Goal: Task Accomplishment & Management: Manage account settings

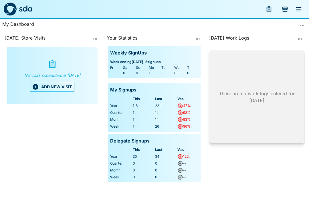
click at [58, 90] on button "ADD NEW VISIT" at bounding box center [52, 87] width 44 height 10
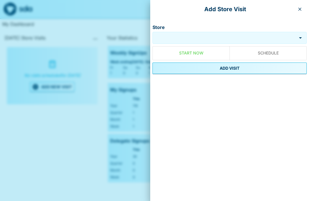
click at [198, 37] on input "Store" at bounding box center [224, 38] width 141 height 7
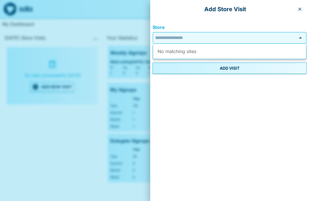
click at [298, 11] on icon "button" at bounding box center [300, 9] width 5 height 5
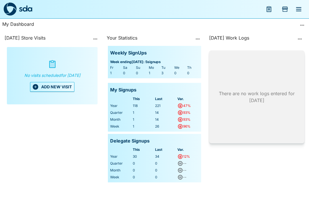
click at [286, 3] on button "Add Store Visit" at bounding box center [285, 9] width 14 height 14
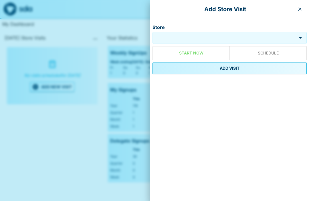
click at [300, 5] on button "button" at bounding box center [300, 9] width 9 height 9
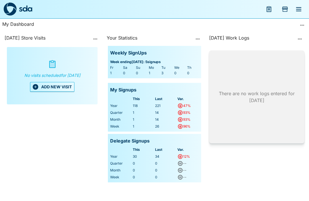
click at [300, 5] on button "menu" at bounding box center [299, 9] width 14 height 14
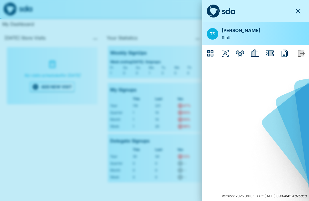
click at [241, 51] on icon "Members" at bounding box center [240, 53] width 9 height 6
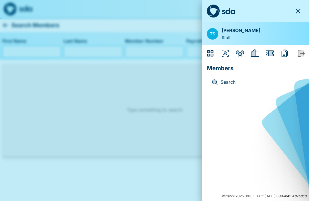
click at [227, 54] on icon "Organisers" at bounding box center [225, 53] width 9 height 9
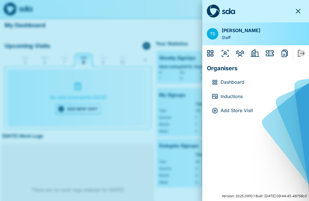
click at [243, 53] on icon "Members" at bounding box center [240, 53] width 9 height 6
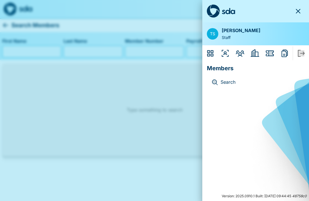
click at [256, 52] on icon "Employers" at bounding box center [255, 52] width 9 height 7
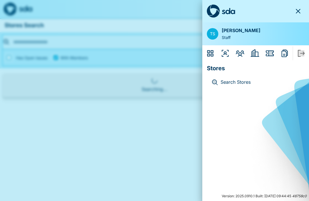
click at [267, 51] on icon "Issues" at bounding box center [269, 53] width 9 height 9
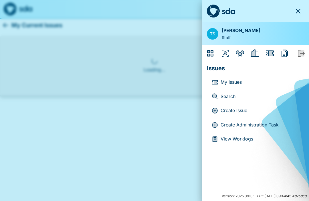
click at [261, 123] on p "Create Administration Task" at bounding box center [260, 124] width 79 height 7
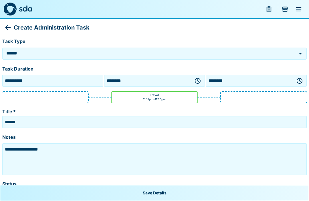
click at [196, 79] on icon "button" at bounding box center [197, 80] width 7 height 7
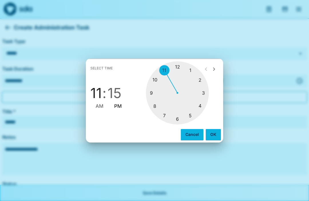
click at [155, 103] on div at bounding box center [177, 92] width 63 height 63
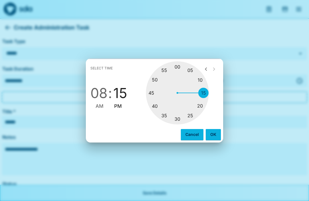
click at [176, 117] on div at bounding box center [177, 92] width 63 height 63
click at [97, 105] on span "AM" at bounding box center [100, 106] width 8 height 8
type input "********"
click at [212, 132] on button "OK" at bounding box center [213, 134] width 15 height 11
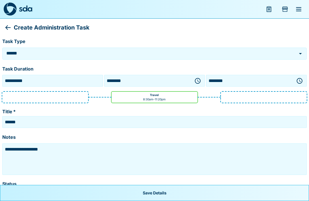
click at [300, 79] on icon "button" at bounding box center [299, 80] width 7 height 7
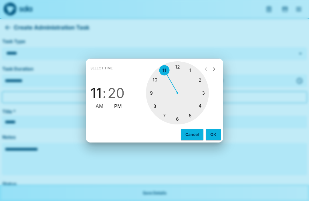
click at [154, 91] on div at bounding box center [177, 92] width 63 height 63
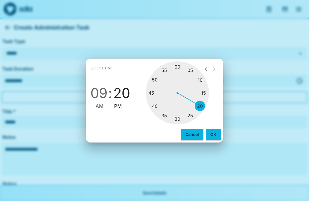
click at [178, 65] on div at bounding box center [177, 92] width 63 height 63
click at [97, 103] on span "AM" at bounding box center [100, 106] width 8 height 8
type input "********"
click at [210, 133] on button "OK" at bounding box center [213, 134] width 15 height 11
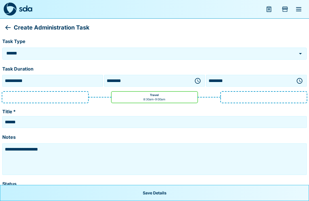
click at [74, 148] on textarea "**********" at bounding box center [155, 159] width 302 height 29
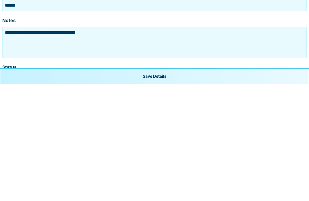
type textarea "**********"
click at [161, 185] on button "Save Details" at bounding box center [154, 193] width 309 height 16
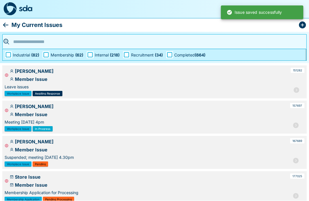
scroll to position [0, 0]
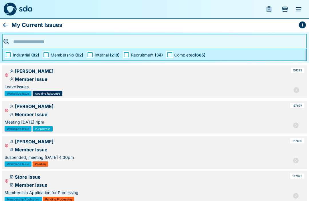
click at [270, 7] on icon "menu" at bounding box center [269, 9] width 5 height 6
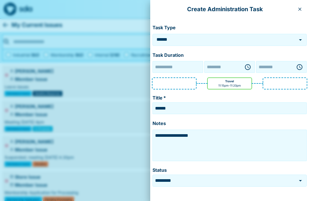
type input "**********"
type input "********"
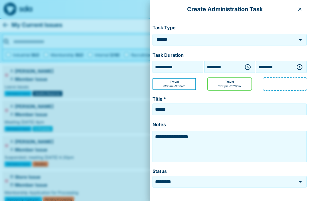
click at [284, 6] on p "Create Administration Task" at bounding box center [225, 9] width 141 height 9
click at [298, 5] on button "button" at bounding box center [300, 9] width 9 height 9
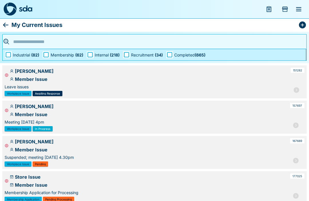
click at [284, 8] on icon "Add Store Visit" at bounding box center [285, 9] width 6 height 5
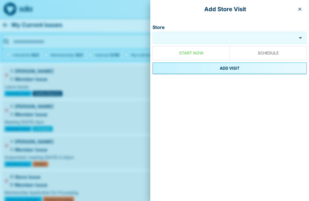
click at [298, 6] on button "button" at bounding box center [300, 9] width 9 height 9
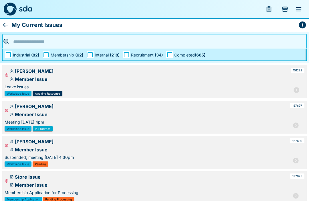
click at [301, 5] on button "menu" at bounding box center [299, 9] width 14 height 14
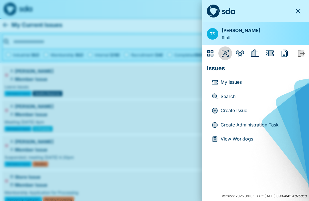
click at [226, 51] on icon "Organisers" at bounding box center [225, 53] width 7 height 7
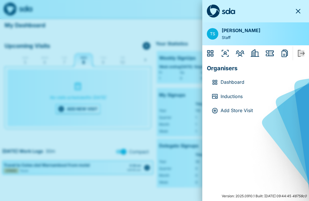
click at [238, 81] on p "Dashboard" at bounding box center [260, 81] width 79 height 7
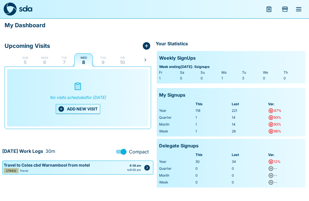
click at [79, 108] on button "ADD NEW VISIT" at bounding box center [78, 109] width 44 height 10
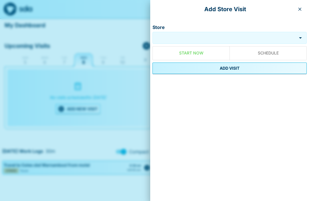
click at [210, 36] on input "Store" at bounding box center [224, 38] width 141 height 7
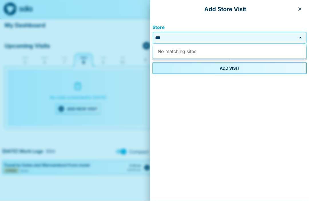
type input "*"
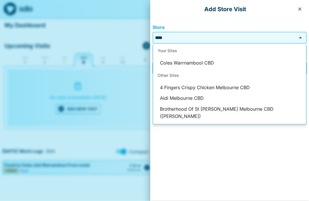
click at [206, 62] on li "Coles Warrnambool CBD" at bounding box center [229, 63] width 153 height 11
type input "**********"
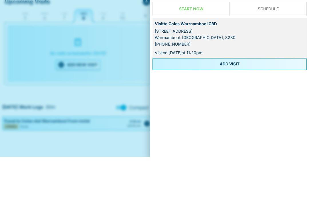
click at [229, 102] on button "ADD VISIT" at bounding box center [230, 107] width 154 height 11
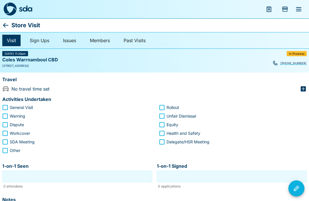
click at [305, 88] on icon "button" at bounding box center [303, 88] width 5 height 5
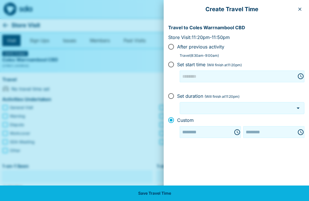
type input "********"
type input "***"
type input "********"
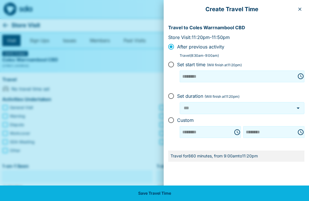
click at [299, 11] on icon "button" at bounding box center [300, 9] width 5 height 5
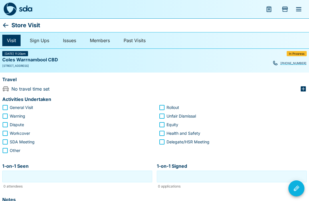
click at [303, 89] on icon "button" at bounding box center [303, 88] width 5 height 5
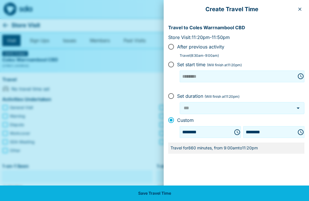
click at [237, 131] on icon "Choose time, selected time is 9:00 AM" at bounding box center [238, 132] width 2 height 3
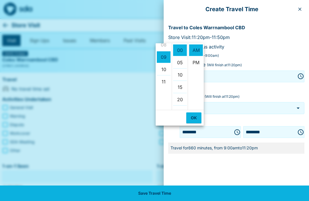
scroll to position [101, 0]
click at [164, 45] on ul "12 01 02 03 04 05 06 07 08 09 10 11" at bounding box center [164, 76] width 16 height 66
click at [180, 49] on li "30" at bounding box center [180, 53] width 14 height 12
type input "********"
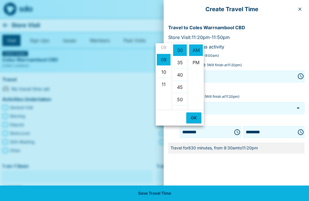
scroll to position [74, 0]
click at [165, 45] on ul "12 01 02 03 04 05 06 07 08 09 10 11" at bounding box center [164, 76] width 16 height 66
click at [164, 46] on ul "12 01 02 03 04 05 06 07 08 09 10 11" at bounding box center [164, 76] width 16 height 66
click at [194, 112] on button "OK" at bounding box center [193, 117] width 15 height 11
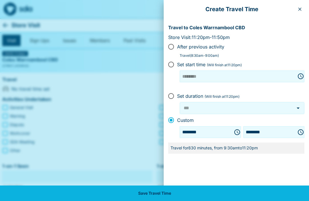
click at [300, 6] on button "button" at bounding box center [300, 9] width 9 height 9
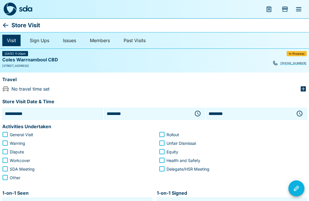
click at [194, 113] on icon "button" at bounding box center [197, 113] width 7 height 7
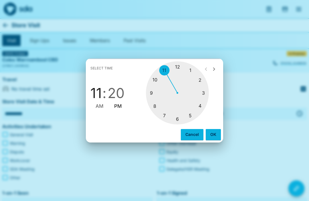
click at [153, 89] on div at bounding box center [177, 92] width 63 height 63
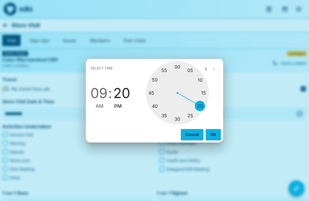
click at [180, 64] on div at bounding box center [177, 92] width 63 height 63
click at [97, 100] on span "09" at bounding box center [99, 93] width 17 height 16
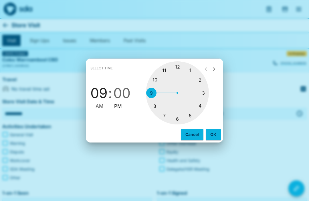
click at [215, 131] on button "OK" at bounding box center [213, 134] width 15 height 11
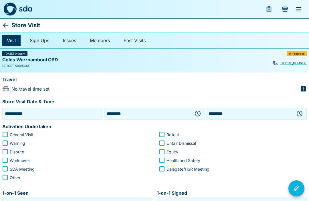
click at [196, 113] on icon "button" at bounding box center [197, 113] width 7 height 7
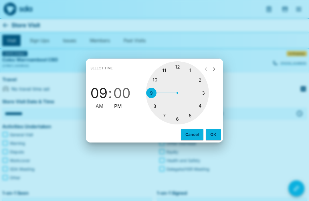
click at [100, 104] on span "AM" at bounding box center [100, 106] width 8 height 8
type input "********"
click at [211, 131] on button "OK" at bounding box center [213, 134] width 15 height 11
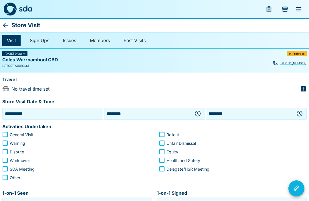
click at [297, 114] on icon "button" at bounding box center [300, 114] width 6 height 6
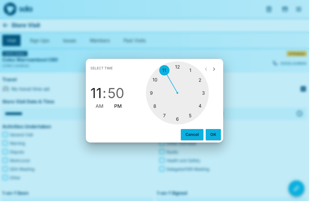
click at [157, 78] on div at bounding box center [177, 92] width 63 height 63
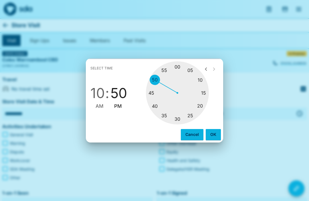
click at [180, 63] on div at bounding box center [177, 92] width 63 height 63
click at [96, 103] on span "AM" at bounding box center [100, 106] width 8 height 8
type input "********"
click at [210, 135] on button "OK" at bounding box center [213, 134] width 15 height 11
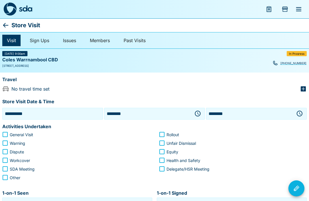
click at [305, 88] on icon "button" at bounding box center [303, 88] width 5 height 5
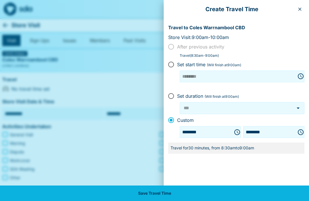
click at [161, 190] on button "Save Travel Time" at bounding box center [154, 192] width 309 height 15
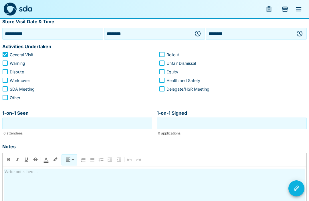
scroll to position [78, 0]
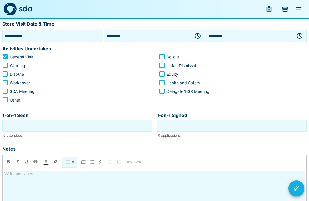
click at [88, 126] on input "1-on-1 Seen" at bounding box center [77, 125] width 147 height 9
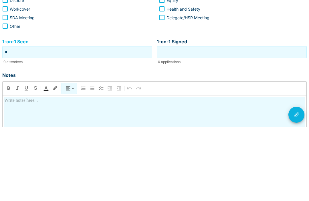
type input "*"
click at [216, 121] on input "1-on-1 Signed" at bounding box center [231, 125] width 147 height 9
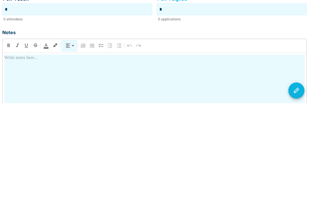
scroll to position [101, 0]
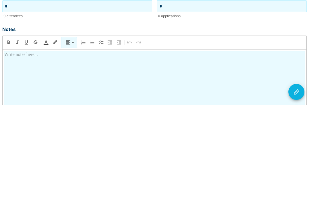
type input "*"
click at [113, 148] on div at bounding box center [154, 198] width 301 height 101
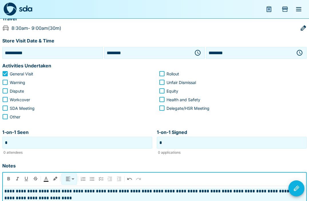
scroll to position [60, 0]
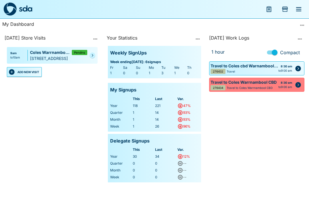
click at [93, 57] on icon "Pending" at bounding box center [92, 55] width 1 height 3
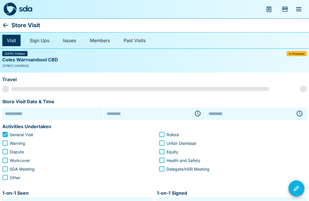
type input "**********"
type input "********"
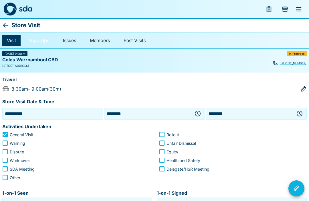
click at [38, 40] on link "Sign Ups" at bounding box center [39, 40] width 29 height 11
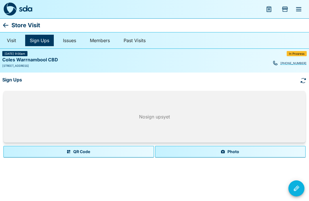
click at [231, 151] on button "Photo" at bounding box center [230, 151] width 151 height 11
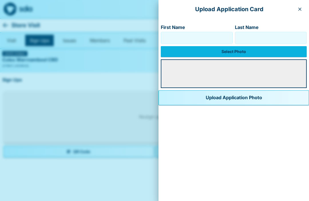
click at [180, 39] on input "First Name" at bounding box center [197, 37] width 67 height 9
type input "*****"
click at [255, 36] on input "Last Name" at bounding box center [271, 37] width 67 height 9
type input "******"
click at [224, 51] on label "Select Photo" at bounding box center [234, 51] width 146 height 11
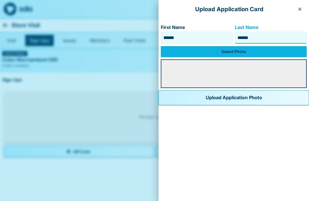
click at [0, 0] on input "Select Photo" at bounding box center [0, 0] width 0 height 0
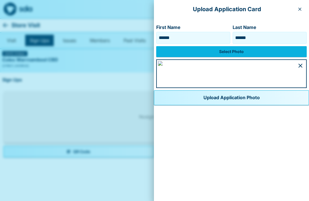
scroll to position [331, 0]
click at [174, 105] on button "Upload Application Photo" at bounding box center [231, 97] width 155 height 15
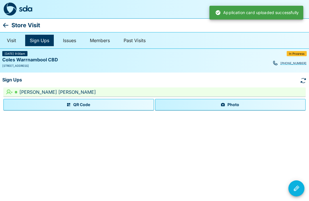
click at [295, 190] on icon "Visit Actions" at bounding box center [296, 188] width 7 height 7
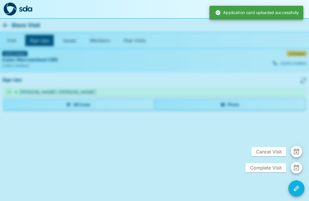
click at [264, 167] on span "Complete Visit" at bounding box center [266, 167] width 41 height 9
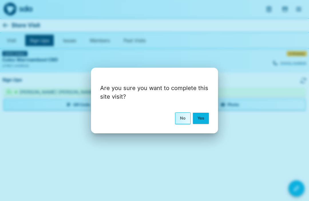
click at [201, 116] on button "Yes" at bounding box center [201, 118] width 16 height 11
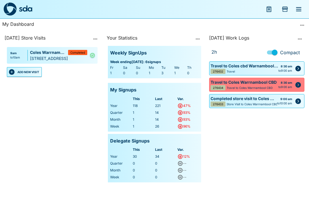
click at [19, 76] on button "ADD NEW VISIT" at bounding box center [24, 72] width 35 height 10
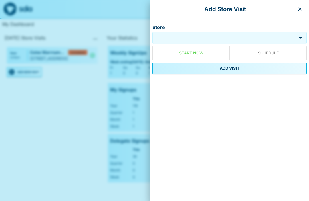
click at [213, 36] on input "Store" at bounding box center [224, 38] width 141 height 7
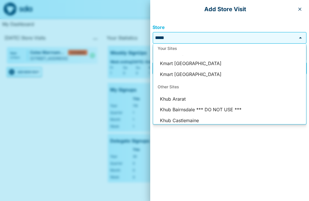
scroll to position [43, 0]
click at [208, 60] on li "Kmart Warrnambool East" at bounding box center [229, 63] width 153 height 11
type input "**********"
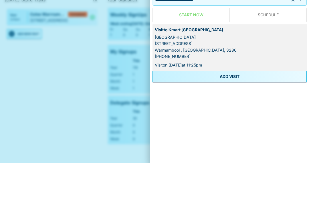
click at [232, 109] on button "ADD VISIT" at bounding box center [230, 114] width 154 height 11
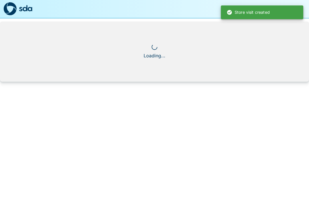
scroll to position [0, 0]
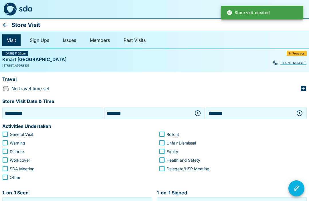
click at [198, 112] on icon "button" at bounding box center [199, 113] width 2 height 3
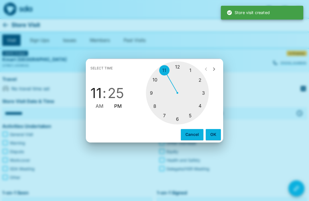
click at [157, 77] on div at bounding box center [177, 92] width 63 height 63
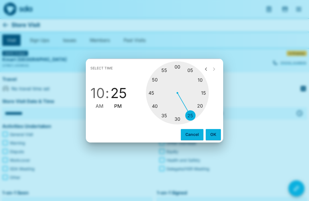
click at [204, 91] on div at bounding box center [177, 92] width 63 height 63
click at [96, 102] on span "AM" at bounding box center [100, 106] width 8 height 8
type input "********"
click at [214, 133] on button "OK" at bounding box center [213, 134] width 15 height 11
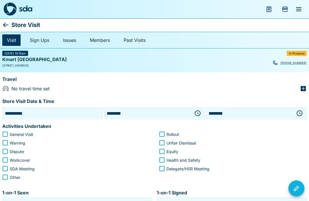
click at [299, 111] on icon "button" at bounding box center [299, 113] width 7 height 7
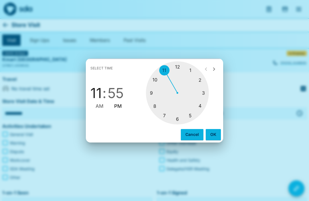
click at [155, 79] on div at bounding box center [177, 92] width 63 height 63
click at [178, 116] on div at bounding box center [177, 92] width 63 height 63
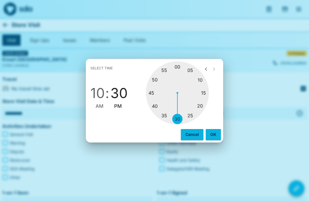
click at [98, 105] on span "AM" at bounding box center [100, 106] width 8 height 8
type input "********"
click at [215, 134] on button "OK" at bounding box center [213, 134] width 15 height 11
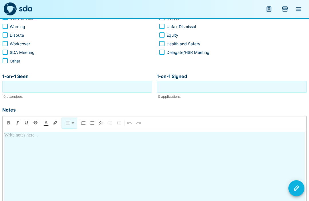
scroll to position [115, 0]
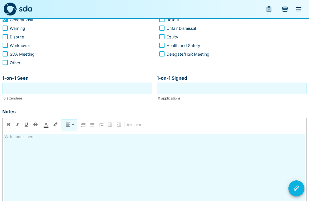
click at [71, 91] on input "1-on-1 Seen" at bounding box center [77, 88] width 147 height 9
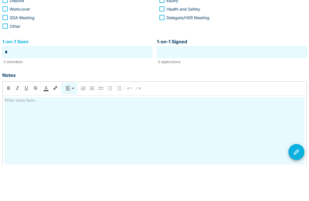
type input "*"
click at [241, 84] on input "1-on-1 Signed" at bounding box center [231, 88] width 147 height 9
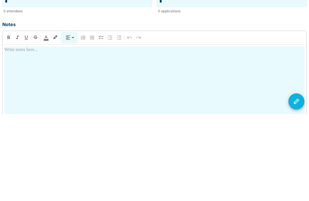
type input "*"
click at [111, 133] on div at bounding box center [154, 183] width 301 height 101
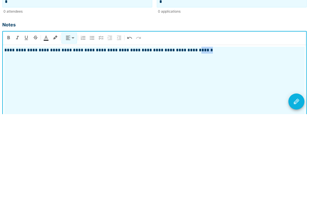
click at [215, 133] on div "**********" at bounding box center [154, 183] width 301 height 101
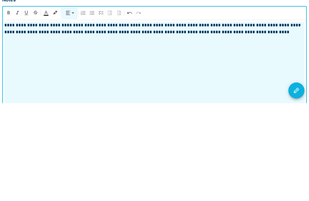
scroll to position [137, 0]
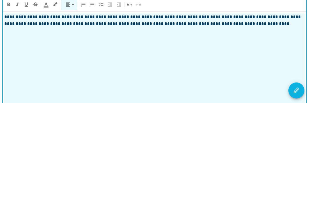
click at [295, 185] on icon "Visit Actions" at bounding box center [296, 188] width 7 height 7
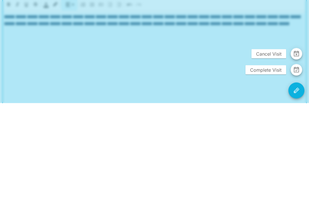
scroll to position [143, 0]
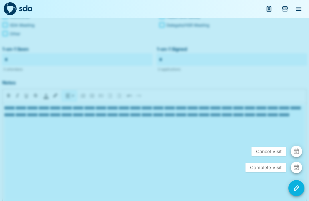
click at [251, 172] on span "Complete Visit" at bounding box center [266, 167] width 41 height 9
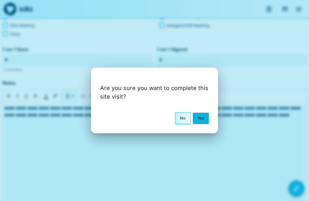
click at [199, 123] on button "Yes" at bounding box center [201, 118] width 16 height 11
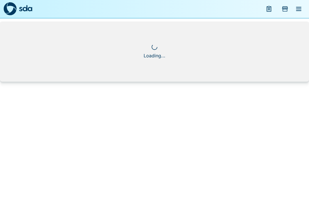
scroll to position [0, 0]
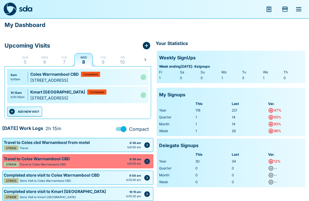
click at [29, 116] on button "ADD NEW VISIT" at bounding box center [24, 112] width 35 height 10
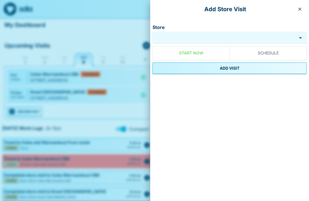
click at [187, 38] on input "Store" at bounding box center [224, 38] width 141 height 7
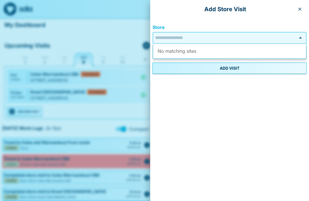
scroll to position [0, 0]
type input "*"
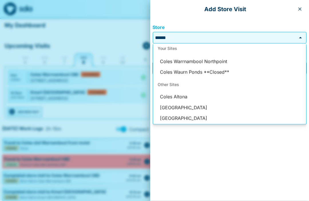
scroll to position [34, 0]
click at [217, 60] on li "Coles Warrnambool Northpoint" at bounding box center [229, 61] width 153 height 11
type input "**********"
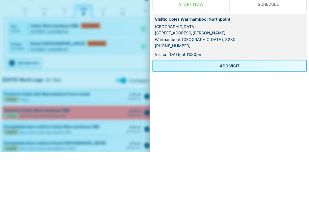
click at [236, 109] on button "ADD VISIT" at bounding box center [230, 114] width 154 height 11
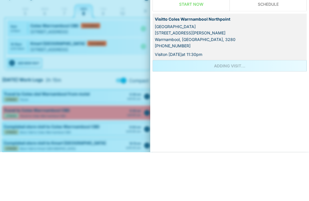
scroll to position [10, 0]
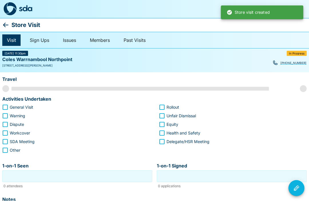
scroll to position [0, 0]
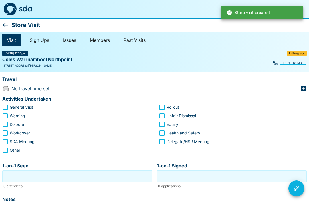
click at [303, 87] on icon "button" at bounding box center [303, 88] width 5 height 5
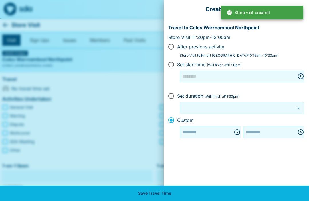
type input "********"
type input "***"
type input "********"
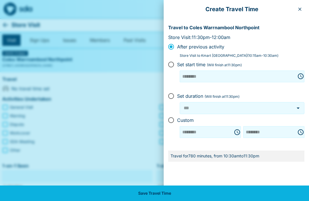
click at [116, 129] on div at bounding box center [154, 100] width 309 height 201
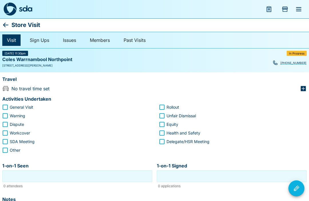
click at [9, 24] on icon at bounding box center [5, 24] width 7 height 7
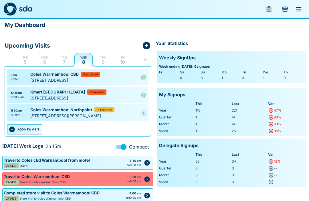
click at [143, 115] on link at bounding box center [144, 113] width 6 height 6
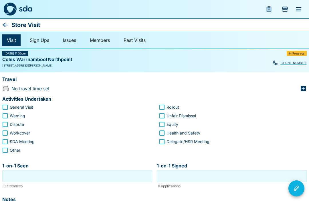
click at [302, 86] on icon "button" at bounding box center [303, 88] width 5 height 5
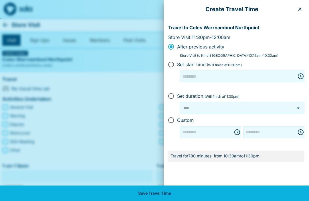
type input "********"
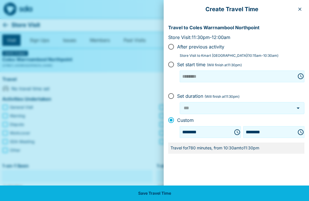
click at [234, 129] on icon "Choose time, selected time is 10:30 AM" at bounding box center [237, 132] width 7 height 7
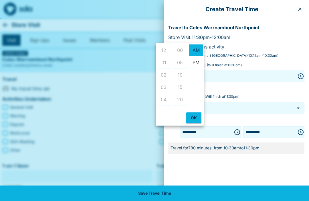
scroll to position [74, 0]
click at [182, 47] on li "45" at bounding box center [180, 49] width 14 height 12
type input "********"
click at [193, 115] on button "OK" at bounding box center [193, 117] width 15 height 11
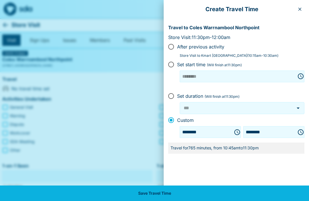
click at [301, 129] on icon "Choose time, selected time is 11:30 PM" at bounding box center [301, 132] width 7 height 7
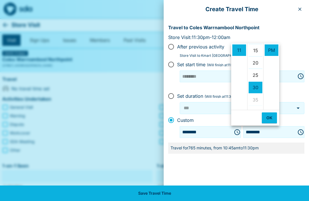
scroll to position [36, 0]
click at [255, 48] on li "15" at bounding box center [256, 51] width 14 height 12
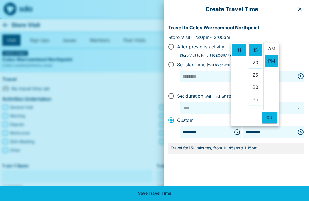
click at [272, 45] on li "AM" at bounding box center [272, 49] width 14 height 12
type input "********"
click at [269, 115] on button "OK" at bounding box center [269, 117] width 15 height 11
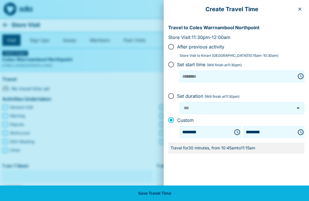
click at [170, 196] on button "Save Travel Time" at bounding box center [154, 192] width 309 height 15
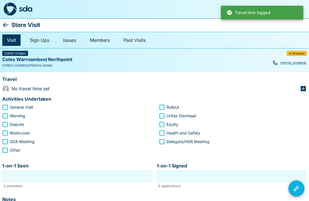
type input "***"
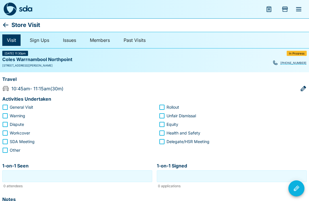
click at [5, 21] on icon at bounding box center [5, 24] width 7 height 7
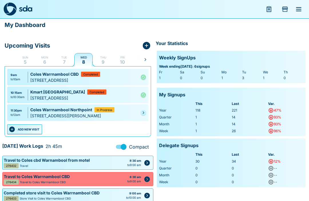
click at [145, 115] on link at bounding box center [144, 113] width 6 height 6
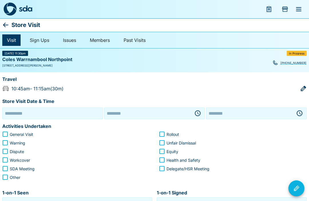
type input "**********"
type input "********"
click at [197, 110] on icon "button" at bounding box center [198, 113] width 6 height 6
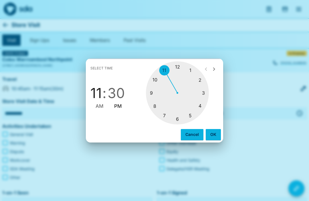
click at [189, 134] on button "Cancel" at bounding box center [192, 134] width 23 height 11
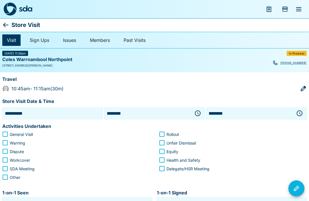
click at [196, 112] on icon "button" at bounding box center [197, 113] width 7 height 7
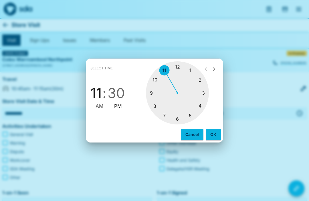
click at [166, 67] on div at bounding box center [177, 92] width 63 height 63
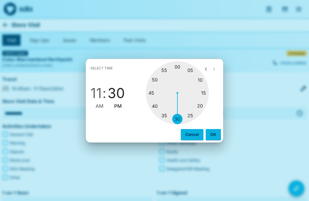
click at [204, 90] on div at bounding box center [177, 92] width 63 height 63
click at [99, 104] on span "AM" at bounding box center [100, 106] width 8 height 8
type input "********"
click at [213, 133] on button "OK" at bounding box center [213, 134] width 15 height 11
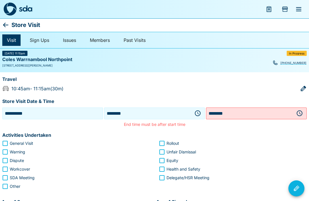
click at [301, 110] on icon "button" at bounding box center [300, 113] width 6 height 6
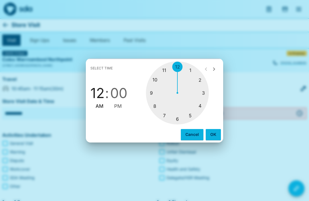
click at [177, 63] on div at bounding box center [177, 92] width 63 height 63
click at [180, 62] on div at bounding box center [177, 92] width 63 height 63
click at [121, 104] on span "PM" at bounding box center [118, 106] width 8 height 8
type input "********"
click at [211, 134] on button "OK" at bounding box center [213, 134] width 15 height 11
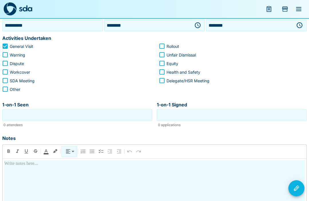
scroll to position [88, 0]
click at [92, 118] on input "1-on-1 Seen" at bounding box center [77, 115] width 147 height 9
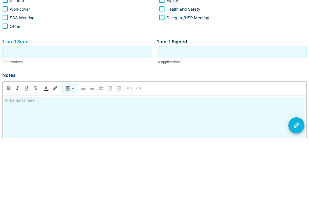
type input "*"
click at [231, 111] on input "1-on-1 Signed" at bounding box center [231, 115] width 147 height 9
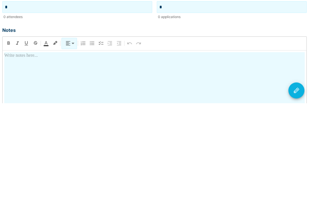
scroll to position [99, 0]
type input "*"
click at [67, 149] on div at bounding box center [154, 199] width 301 height 101
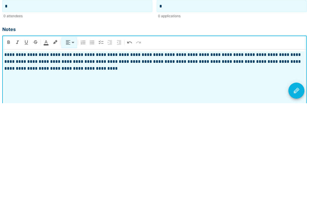
click at [54, 149] on p "**********" at bounding box center [154, 159] width 301 height 21
click at [62, 149] on p "**********" at bounding box center [154, 159] width 301 height 21
click at [119, 149] on div "**********" at bounding box center [154, 199] width 301 height 101
click at [299, 185] on icon "Visit Actions" at bounding box center [296, 188] width 7 height 7
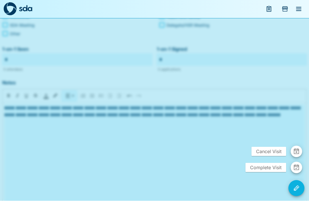
click at [261, 172] on span "Complete Visit" at bounding box center [266, 167] width 41 height 9
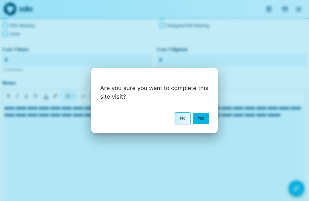
click at [200, 123] on button "Yes" at bounding box center [201, 118] width 16 height 11
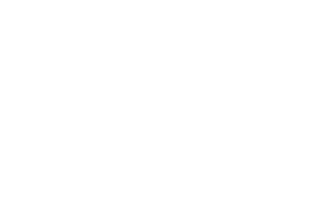
scroll to position [0, 0]
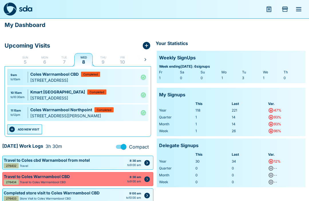
click at [32, 134] on button "ADD NEW VISIT" at bounding box center [24, 129] width 35 height 10
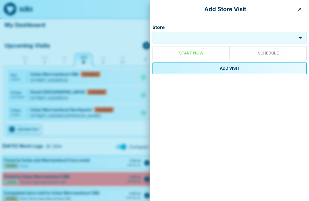
click at [199, 40] on input "Store" at bounding box center [224, 38] width 141 height 7
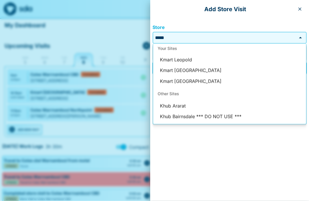
scroll to position [34, 0]
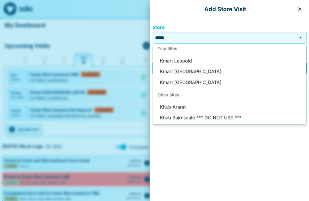
click at [208, 68] on li "Kmart [GEOGRAPHIC_DATA]" at bounding box center [229, 71] width 153 height 11
type input "**********"
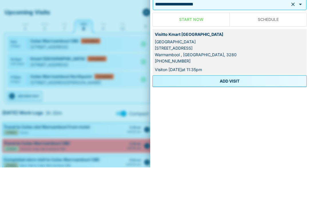
click at [234, 109] on button "ADD VISIT" at bounding box center [230, 114] width 154 height 11
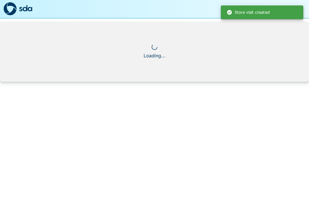
scroll to position [0, 0]
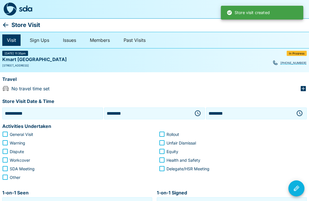
click at [198, 111] on icon "button" at bounding box center [197, 113] width 7 height 7
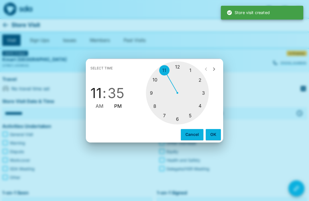
click at [177, 66] on div at bounding box center [177, 92] width 63 height 63
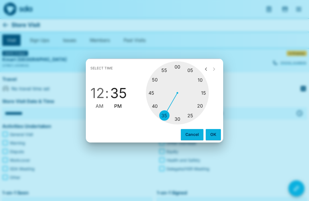
click at [179, 117] on div at bounding box center [177, 92] width 63 height 63
type input "********"
click at [210, 133] on button "OK" at bounding box center [213, 134] width 15 height 11
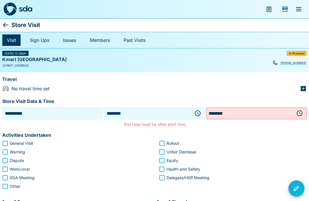
click at [299, 113] on icon "button" at bounding box center [299, 113] width 7 height 7
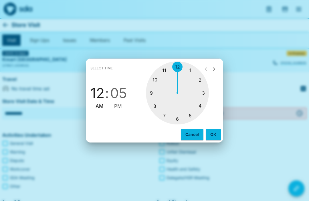
click at [192, 68] on div at bounding box center [177, 92] width 63 height 63
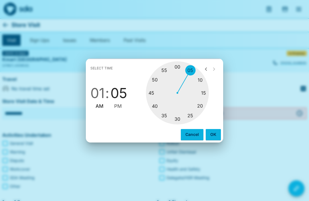
click at [207, 92] on div at bounding box center [177, 92] width 63 height 63
click at [120, 108] on span "PM" at bounding box center [118, 106] width 8 height 8
type input "********"
click at [214, 134] on button "OK" at bounding box center [213, 134] width 15 height 11
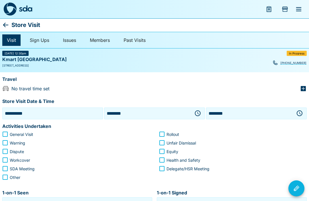
click at [302, 85] on icon "button" at bounding box center [303, 88] width 7 height 7
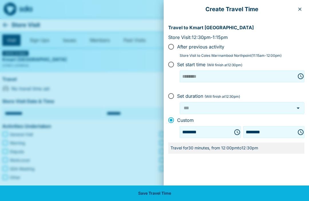
click at [182, 192] on button "Save Travel Time" at bounding box center [154, 192] width 309 height 15
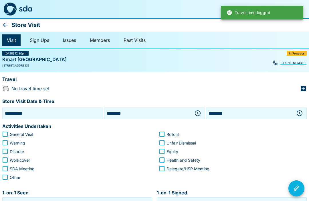
type input "***"
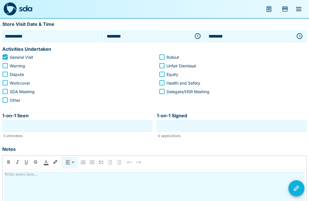
click at [72, 126] on input "1-on-1 Seen" at bounding box center [77, 126] width 147 height 9
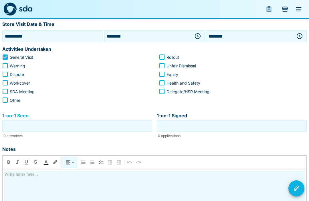
scroll to position [77, 0]
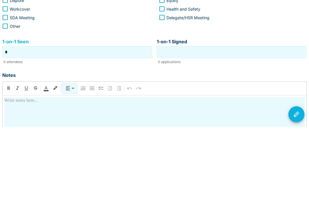
type input "*"
click at [233, 122] on input "1-on-1 Signed" at bounding box center [231, 126] width 147 height 9
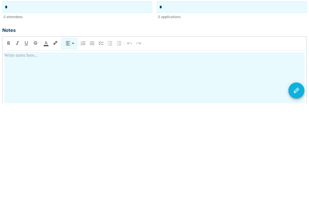
scroll to position [99, 0]
type input "*"
click at [76, 149] on div at bounding box center [154, 199] width 301 height 101
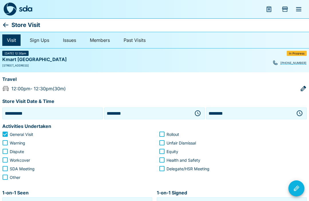
scroll to position [0, 0]
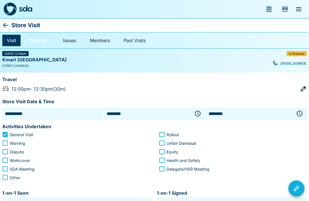
click at [39, 42] on link "Sign Ups" at bounding box center [39, 40] width 29 height 11
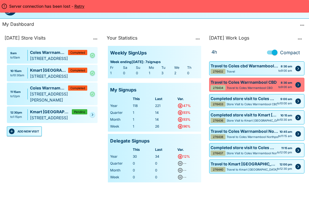
click at [90, 117] on link at bounding box center [93, 115] width 6 height 6
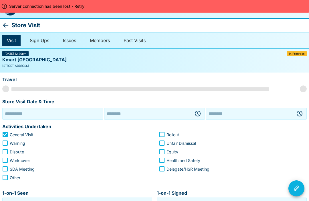
type input "**********"
type input "********"
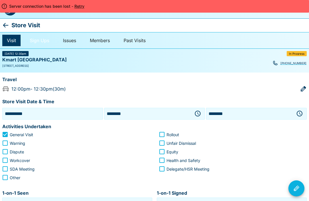
click at [35, 40] on link "Sign Ups" at bounding box center [39, 40] width 29 height 11
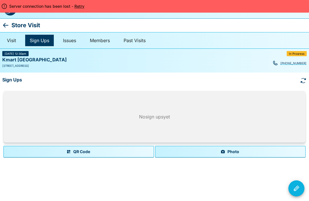
click at [231, 150] on button "Photo" at bounding box center [230, 151] width 151 height 11
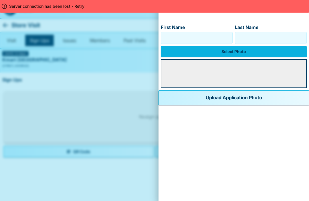
click at [169, 37] on input "First Name" at bounding box center [197, 37] width 67 height 9
type input "*******"
click at [259, 34] on input "Last Name" at bounding box center [271, 37] width 67 height 9
type input "*******"
click at [225, 49] on label "Select Photo" at bounding box center [234, 51] width 146 height 11
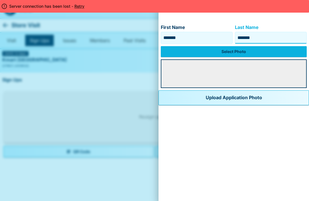
click at [0, 0] on input "Select Photo" at bounding box center [0, 0] width 0 height 0
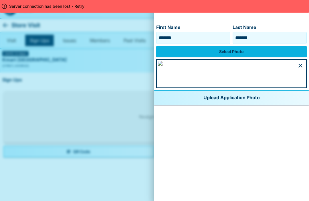
scroll to position [333, 0]
click at [178, 105] on button "Upload Application Photo" at bounding box center [231, 97] width 155 height 15
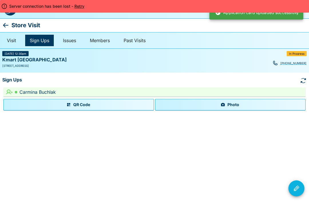
click at [296, 186] on icon "Visit Actions" at bounding box center [296, 188] width 7 height 7
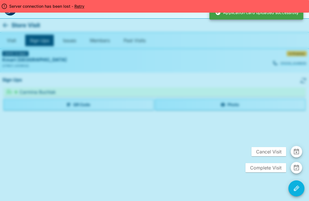
click at [266, 166] on span "Complete Visit" at bounding box center [266, 167] width 41 height 9
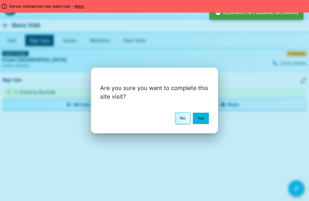
click at [200, 114] on button "Yes" at bounding box center [201, 118] width 16 height 11
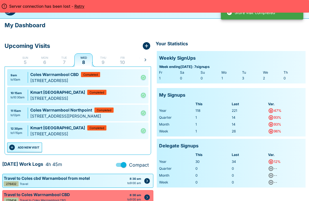
click at [84, 4] on button "Retry" at bounding box center [78, 6] width 11 height 6
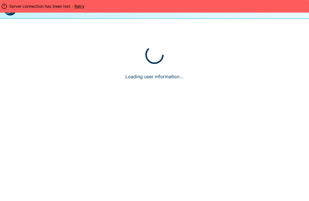
click at [80, 2] on div "Server connection has been lost - Retry" at bounding box center [154, 6] width 309 height 13
click at [79, 3] on button "Retry" at bounding box center [78, 6] width 11 height 6
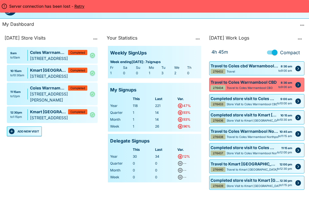
click at [27, 136] on button "ADD NEW VISIT" at bounding box center [24, 131] width 35 height 10
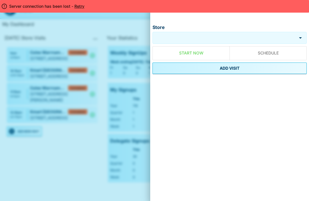
click at [185, 41] on input "Store" at bounding box center [224, 38] width 141 height 7
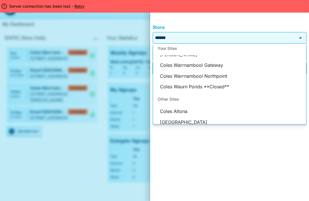
scroll to position [18, 0]
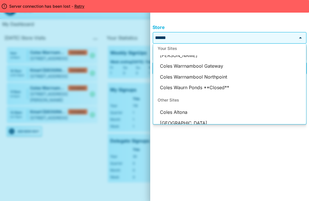
click at [215, 64] on li "Coles Warrnambool Gateway" at bounding box center [229, 66] width 153 height 11
type input "**********"
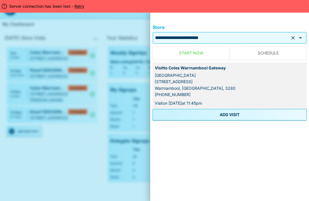
click at [103, 5] on div "Server connection has been lost - Retry" at bounding box center [154, 6] width 309 height 13
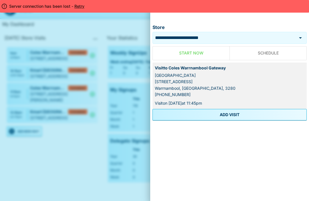
click at [82, 5] on button "Retry" at bounding box center [78, 6] width 11 height 6
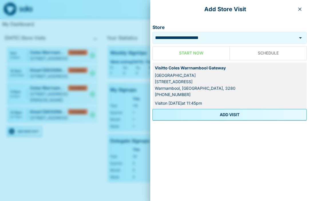
click at [230, 110] on button "ADD VISIT" at bounding box center [230, 114] width 154 height 11
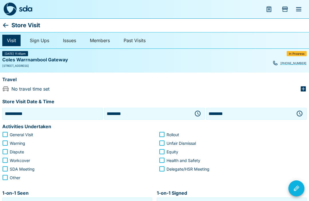
click at [196, 113] on icon "button" at bounding box center [197, 113] width 7 height 7
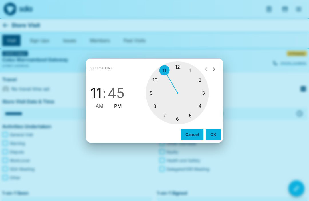
click at [192, 68] on div at bounding box center [177, 92] width 63 height 63
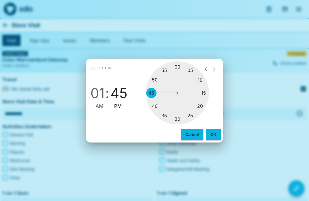
click at [178, 119] on div at bounding box center [177, 92] width 63 height 63
type input "********"
click at [213, 131] on button "OK" at bounding box center [213, 134] width 15 height 11
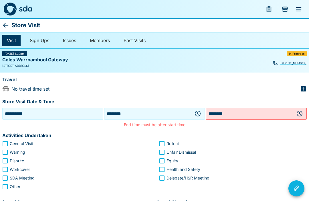
click at [301, 111] on icon "button" at bounding box center [299, 113] width 7 height 7
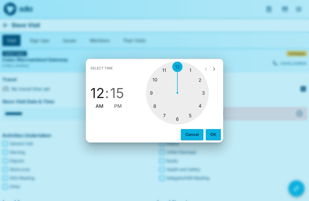
click at [200, 79] on div at bounding box center [177, 92] width 63 height 63
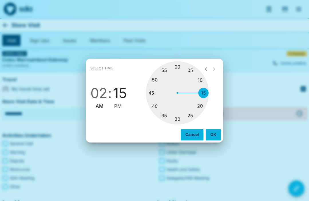
click at [207, 92] on div at bounding box center [177, 92] width 63 height 63
click at [119, 104] on span "PM" at bounding box center [118, 106] width 8 height 8
type input "********"
click at [211, 134] on button "OK" at bounding box center [213, 134] width 15 height 11
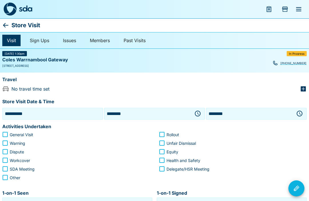
click at [301, 85] on icon "button" at bounding box center [303, 88] width 7 height 7
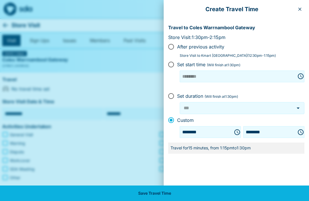
click at [187, 196] on button "Save Travel Time" at bounding box center [154, 192] width 309 height 15
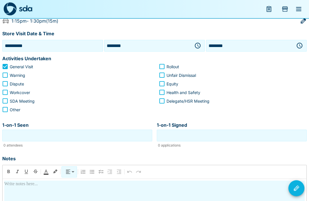
click at [93, 132] on input "1-on-1 Seen" at bounding box center [77, 135] width 147 height 9
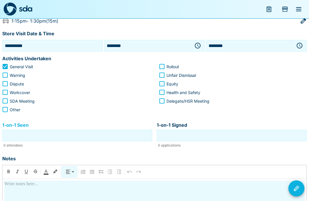
scroll to position [68, 0]
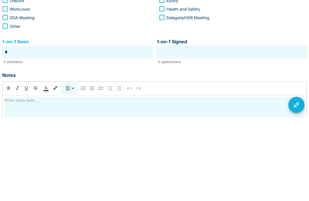
type input "*"
click at [235, 131] on input "1-on-1 Signed" at bounding box center [231, 135] width 147 height 9
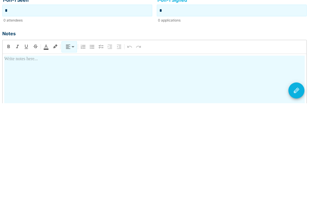
scroll to position [95, 0]
type input "*"
click at [129, 153] on div at bounding box center [154, 203] width 301 height 101
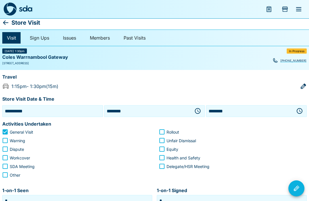
scroll to position [2, 0]
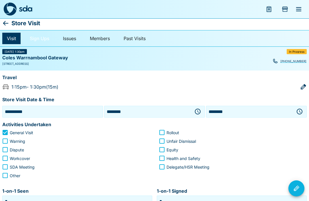
click at [42, 37] on link "Sign Ups" at bounding box center [39, 38] width 29 height 11
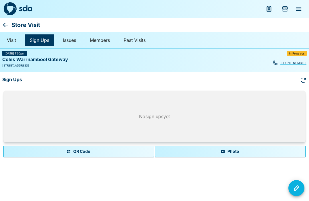
click at [231, 148] on button "Photo" at bounding box center [230, 151] width 151 height 11
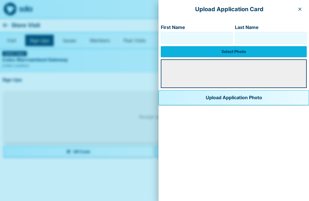
click at [167, 41] on input "First Name" at bounding box center [197, 37] width 67 height 9
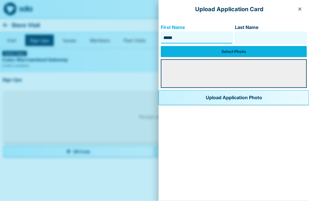
type input "*****"
click at [265, 35] on input "Last Name" at bounding box center [271, 37] width 67 height 9
type input "*****"
click at [211, 47] on label "Select Photo" at bounding box center [234, 51] width 146 height 11
click at [0, 0] on input "Select Photo" at bounding box center [0, 0] width 0 height 0
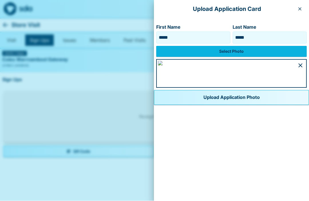
scroll to position [345, 0]
click at [172, 105] on button "Upload Application Photo" at bounding box center [231, 97] width 155 height 15
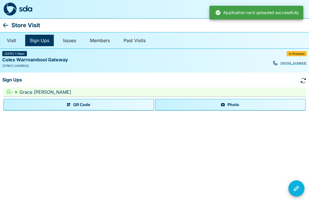
click at [294, 188] on icon "Visit Actions" at bounding box center [296, 188] width 7 height 7
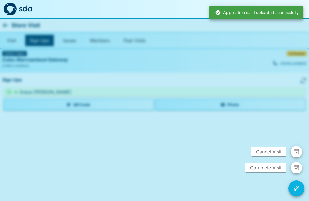
click at [264, 167] on span "Complete Visit" at bounding box center [266, 167] width 41 height 9
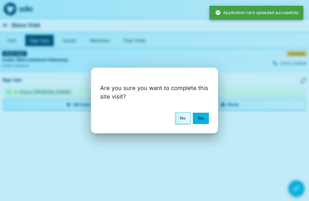
click at [198, 117] on button "Yes" at bounding box center [201, 118] width 16 height 11
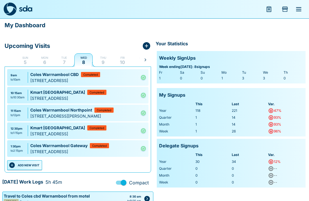
click at [28, 170] on button "ADD NEW VISIT" at bounding box center [24, 165] width 35 height 10
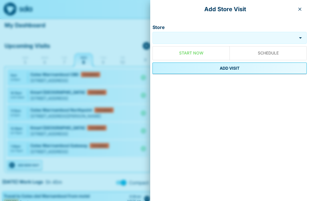
click at [185, 35] on input "Store" at bounding box center [224, 38] width 141 height 7
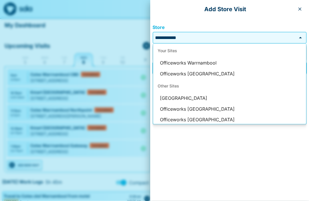
click at [211, 59] on li "Officeworks Warrnambool" at bounding box center [229, 63] width 153 height 11
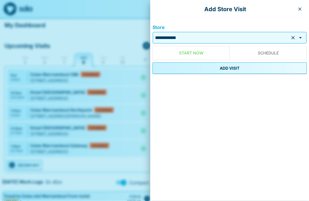
type input "**********"
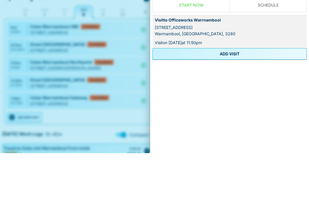
click at [234, 96] on button "ADD VISIT" at bounding box center [230, 101] width 154 height 11
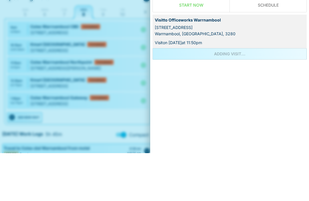
scroll to position [48, 0]
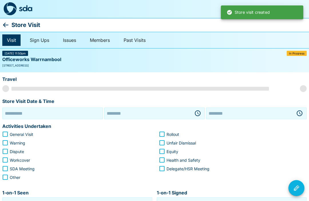
type input "**********"
type input "********"
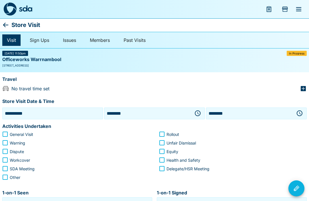
click at [198, 113] on icon "button" at bounding box center [199, 113] width 2 height 3
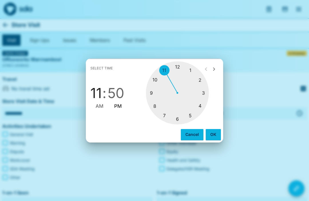
click at [203, 89] on div at bounding box center [177, 92] width 63 height 63
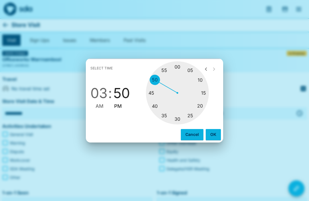
click at [206, 91] on div at bounding box center [177, 92] width 63 height 63
type input "********"
click at [213, 131] on button "OK" at bounding box center [213, 134] width 15 height 11
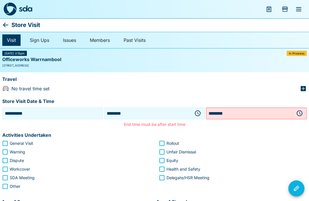
click at [302, 111] on icon "button" at bounding box center [299, 113] width 7 height 7
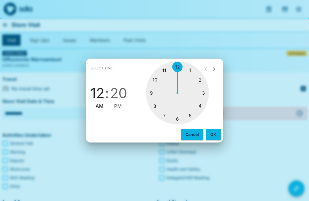
click at [205, 92] on div at bounding box center [177, 92] width 63 height 63
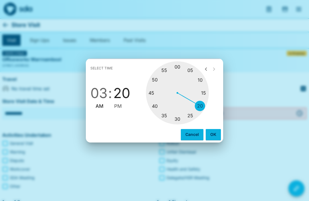
click at [155, 79] on div at bounding box center [177, 92] width 63 height 63
click at [117, 103] on span "PM" at bounding box center [118, 106] width 8 height 8
type input "********"
click at [211, 131] on button "OK" at bounding box center [213, 134] width 15 height 11
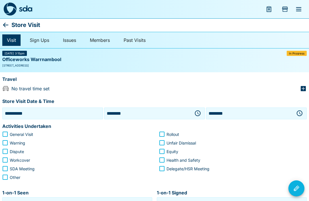
click at [306, 89] on icon "button" at bounding box center [303, 88] width 5 height 5
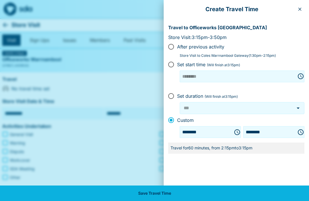
click at [234, 130] on icon "Choose time, selected time is 2:15 PM" at bounding box center [237, 132] width 7 height 7
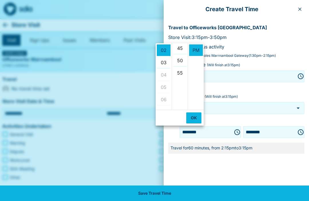
scroll to position [113, 0]
click at [180, 46] on li "45" at bounding box center [180, 48] width 14 height 12
type input "********"
click at [192, 116] on button "OK" at bounding box center [193, 117] width 15 height 11
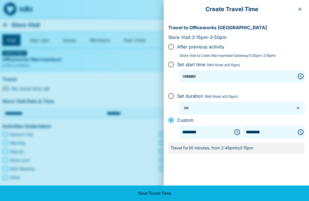
click at [183, 196] on button "Save Travel Time" at bounding box center [154, 192] width 309 height 15
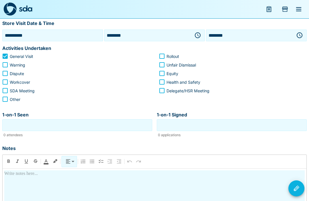
scroll to position [76, 0]
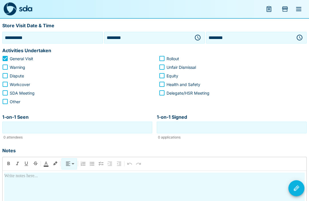
click at [110, 124] on input "1-on-1 Seen" at bounding box center [77, 127] width 147 height 9
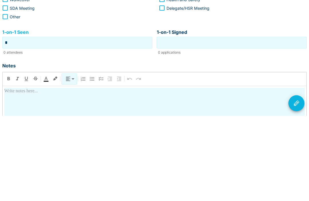
type input "*"
click at [227, 123] on input "1-on-1 Signed" at bounding box center [231, 127] width 147 height 9
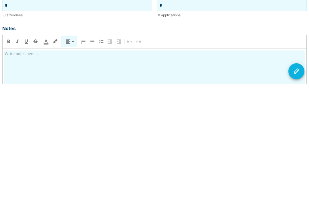
scroll to position [88, 0]
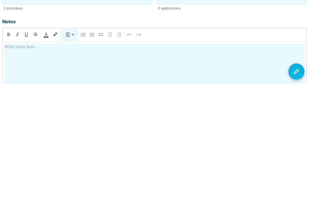
type input "*"
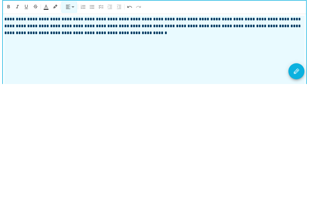
scroll to position [163, 0]
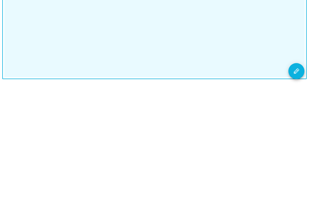
click at [297, 180] on button "Visit Actions" at bounding box center [297, 188] width 16 height 16
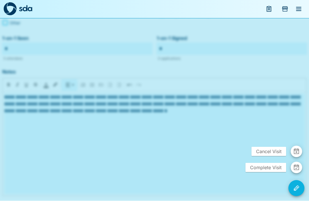
click at [270, 168] on span "Complete Visit" at bounding box center [266, 167] width 41 height 9
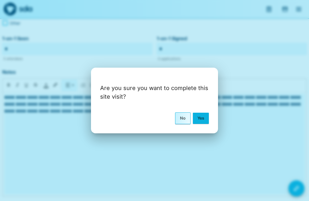
click at [202, 117] on button "Yes" at bounding box center [201, 118] width 16 height 11
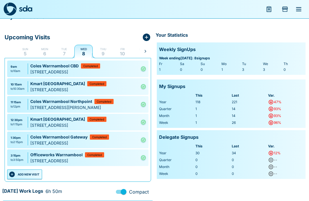
scroll to position [11, 0]
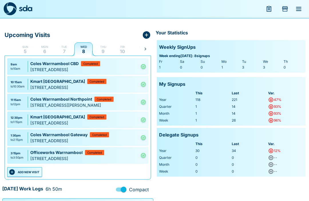
click at [33, 177] on button "ADD NEW VISIT" at bounding box center [24, 172] width 35 height 10
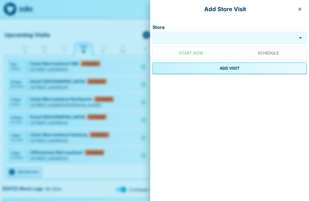
click at [301, 9] on icon "button" at bounding box center [300, 9] width 3 height 3
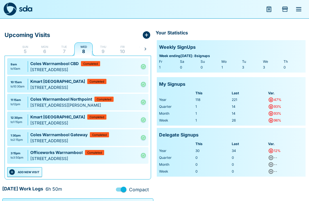
click at [284, 8] on icon "Add Store Visit" at bounding box center [285, 8] width 5 height 3
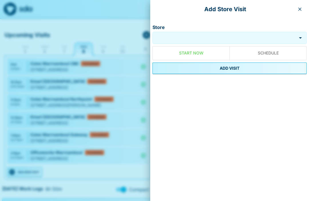
click at [299, 7] on button "button" at bounding box center [300, 9] width 9 height 9
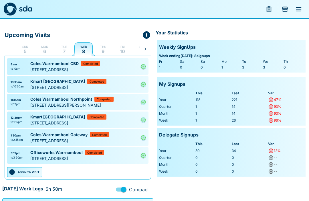
click at [299, 8] on icon "menu" at bounding box center [299, 9] width 7 height 7
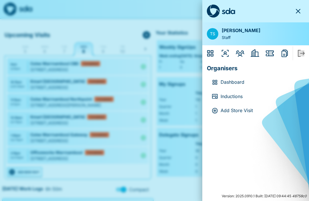
click at [255, 50] on icon "Employers" at bounding box center [255, 52] width 9 height 7
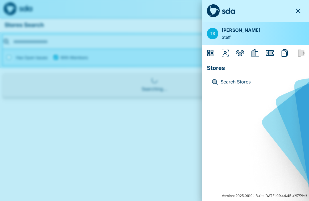
click at [272, 51] on icon "Issues" at bounding box center [271, 53] width 5 height 5
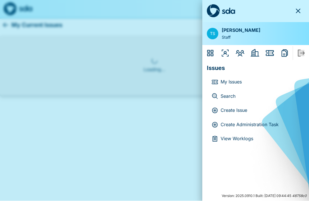
click at [251, 122] on p "Create Administration Task" at bounding box center [260, 124] width 79 height 7
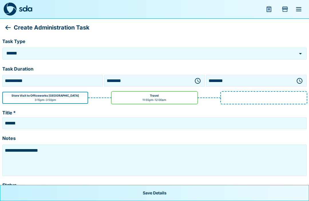
click at [299, 50] on icon "Open" at bounding box center [300, 53] width 7 height 7
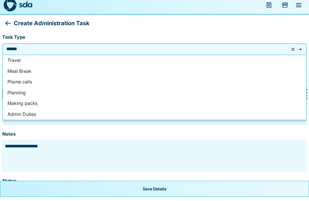
click at [27, 70] on li "Meal Break" at bounding box center [155, 75] width 304 height 11
type input "**********"
type textarea "**********"
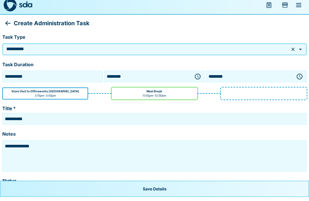
click at [196, 77] on icon "button" at bounding box center [197, 80] width 7 height 7
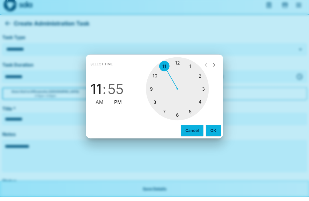
scroll to position [4, 0]
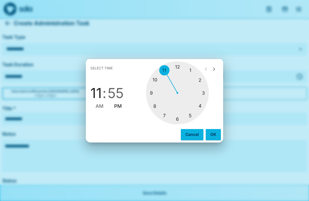
click at [201, 101] on div at bounding box center [177, 92] width 63 height 63
click at [152, 102] on div at bounding box center [177, 92] width 63 height 63
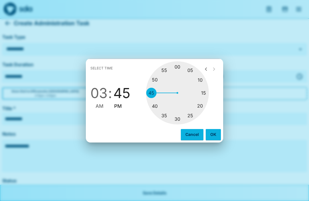
type input "********"
click at [207, 140] on button "OK" at bounding box center [213, 134] width 15 height 11
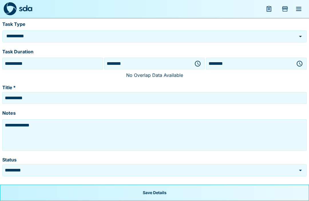
scroll to position [17, 0]
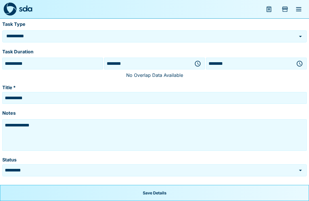
click at [299, 60] on icon "button" at bounding box center [299, 63] width 7 height 7
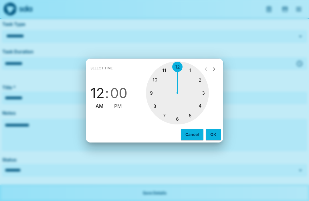
click at [199, 104] on div at bounding box center [177, 92] width 63 height 63
click at [205, 92] on div at bounding box center [177, 92] width 63 height 63
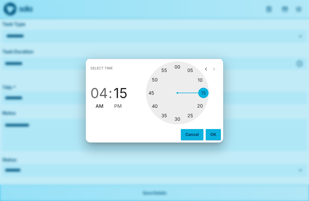
click at [120, 104] on span "PM" at bounding box center [118, 106] width 8 height 8
type input "********"
click at [210, 132] on button "OK" at bounding box center [213, 134] width 15 height 11
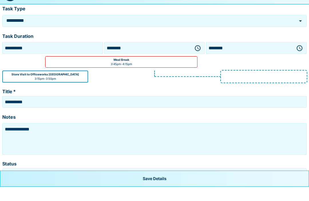
scroll to position [17, 0]
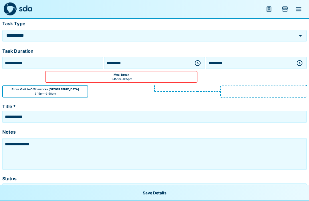
click at [161, 200] on button "Save Details" at bounding box center [154, 193] width 309 height 16
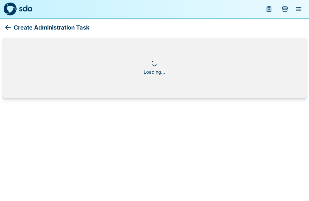
scroll to position [0, 0]
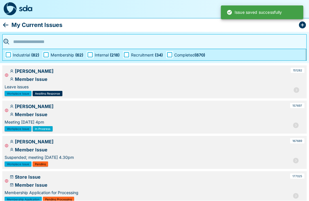
scroll to position [0, 0]
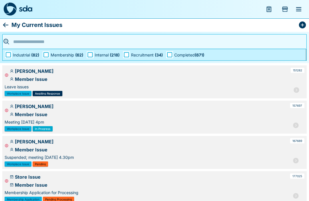
click at [301, 7] on icon "menu" at bounding box center [299, 9] width 7 height 7
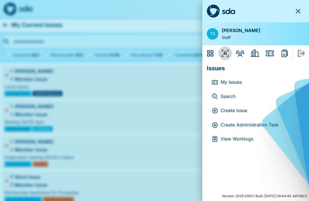
click at [225, 54] on icon "Organisers" at bounding box center [225, 53] width 7 height 7
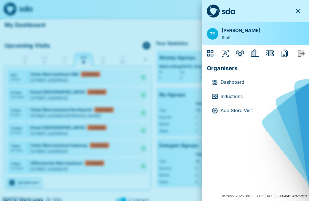
click at [236, 79] on p "Dashboard" at bounding box center [260, 81] width 79 height 7
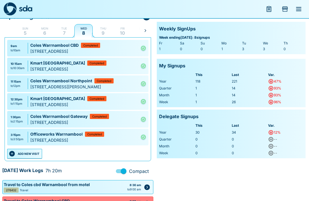
scroll to position [29, 0]
click at [28, 158] on button "ADD NEW VISIT" at bounding box center [24, 154] width 35 height 10
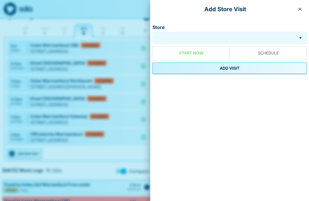
click at [193, 40] on input "Store" at bounding box center [224, 38] width 141 height 7
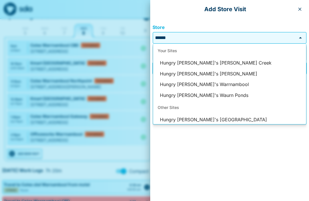
click at [214, 80] on li "Hungry [PERSON_NAME]'s Warrnambool" at bounding box center [229, 84] width 153 height 11
type input "**********"
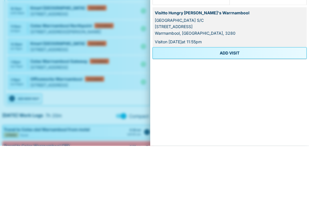
click at [233, 102] on button "ADD VISIT" at bounding box center [230, 107] width 154 height 11
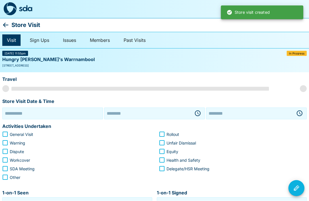
type input "**********"
type input "********"
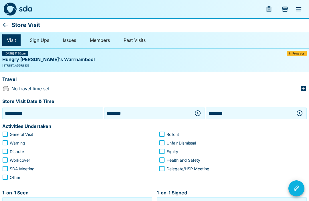
click at [198, 112] on icon "button" at bounding box center [197, 113] width 7 height 7
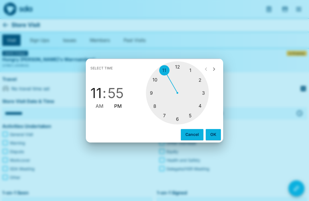
click at [202, 107] on div at bounding box center [177, 92] width 63 height 63
click at [178, 119] on div at bounding box center [177, 92] width 63 height 63
type input "********"
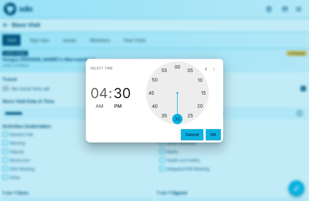
click at [214, 132] on button "OK" at bounding box center [213, 134] width 15 height 11
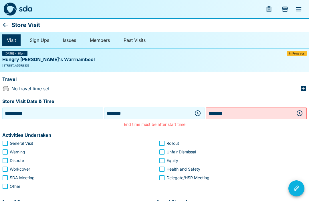
click at [301, 111] on icon "button" at bounding box center [300, 113] width 6 height 6
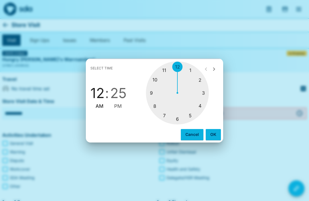
click at [191, 114] on div at bounding box center [177, 92] width 63 height 63
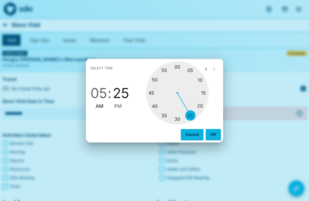
click at [178, 118] on div at bounding box center [177, 92] width 63 height 63
click at [121, 105] on span "PM" at bounding box center [118, 106] width 8 height 8
type input "********"
click at [210, 135] on button "OK" at bounding box center [213, 134] width 15 height 11
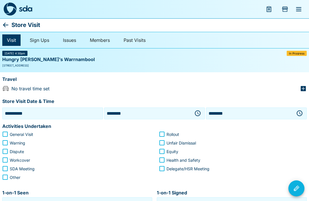
click at [302, 86] on icon "button" at bounding box center [303, 88] width 5 height 5
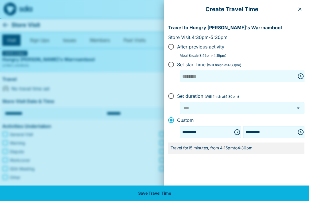
click at [197, 195] on button "Save Travel Time" at bounding box center [154, 192] width 309 height 15
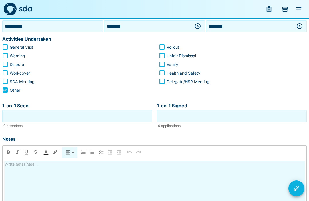
scroll to position [86, 0]
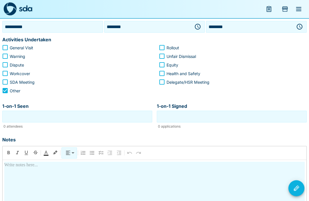
click at [121, 116] on input "1-on-1 Seen" at bounding box center [77, 116] width 147 height 9
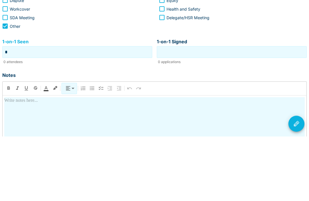
type input "*"
click at [213, 112] on input "1-on-1 Signed" at bounding box center [231, 116] width 147 height 9
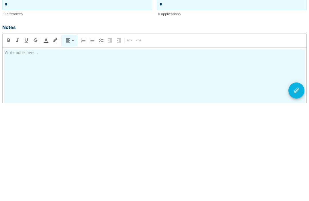
scroll to position [101, 0]
type input "*"
click at [87, 147] on div at bounding box center [154, 197] width 301 height 101
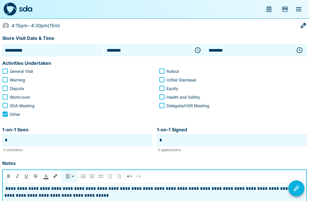
scroll to position [63, 0]
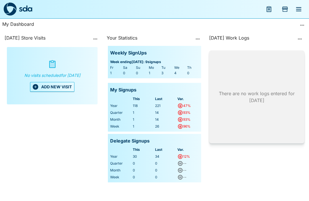
click at [300, 7] on icon "menu" at bounding box center [298, 9] width 5 height 4
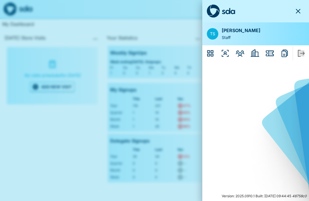
click at [226, 53] on icon "Organisers" at bounding box center [225, 53] width 7 height 7
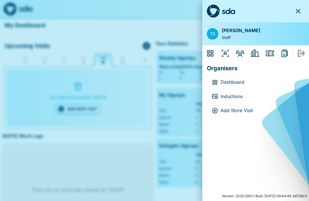
click at [236, 81] on p "Dashboard" at bounding box center [260, 81] width 79 height 7
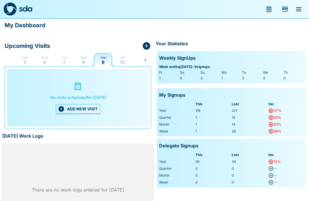
click at [79, 58] on button "Wed 8" at bounding box center [83, 60] width 18 height 14
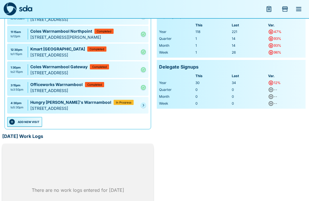
scroll to position [77, 0]
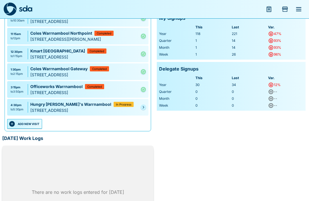
click at [141, 110] on link at bounding box center [144, 107] width 6 height 6
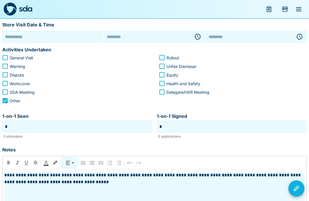
type input "**********"
type input "********"
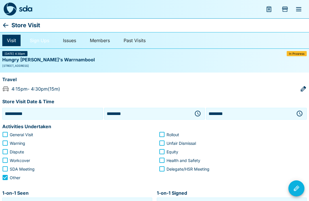
click at [40, 38] on link "Sign Ups" at bounding box center [39, 40] width 29 height 11
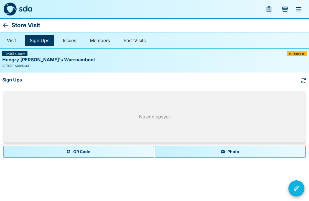
click at [227, 150] on button "Photo" at bounding box center [230, 151] width 151 height 11
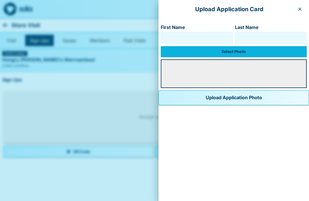
click at [166, 39] on input "First Name" at bounding box center [197, 37] width 67 height 9
type input "*****"
click at [258, 38] on input "Last Name" at bounding box center [271, 37] width 67 height 9
type input "******"
click at [223, 49] on label "Select Photo" at bounding box center [234, 51] width 146 height 11
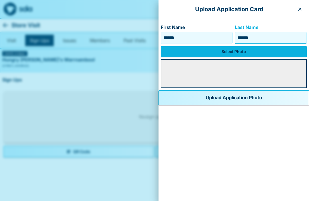
click at [0, 0] on input "Select Photo" at bounding box center [0, 0] width 0 height 0
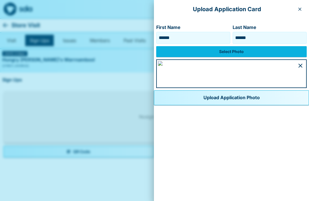
scroll to position [320, 0]
click at [181, 105] on button "Upload Application Photo" at bounding box center [231, 97] width 155 height 15
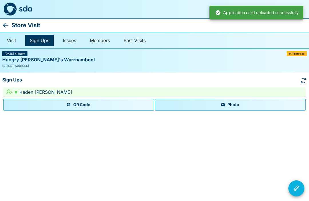
click at [299, 185] on icon "Visit Actions" at bounding box center [296, 188] width 7 height 7
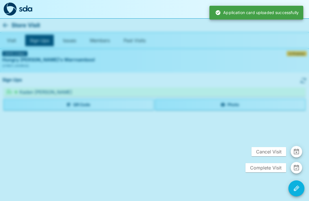
click at [265, 168] on span "Complete Visit" at bounding box center [266, 167] width 41 height 9
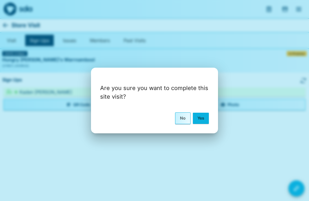
click at [203, 118] on button "Yes" at bounding box center [201, 118] width 16 height 11
